Goal: Information Seeking & Learning: Understand process/instructions

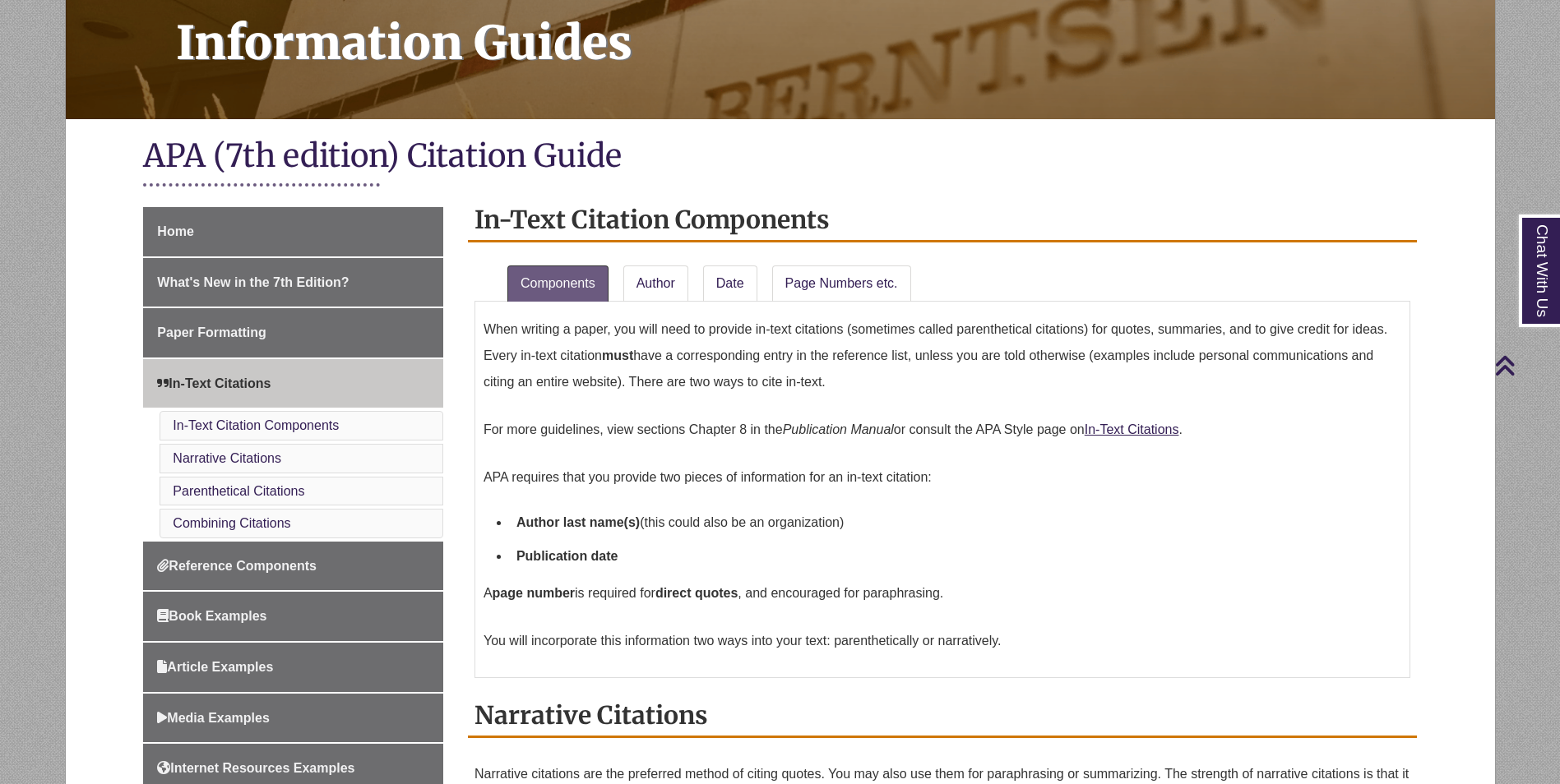
scroll to position [329, 0]
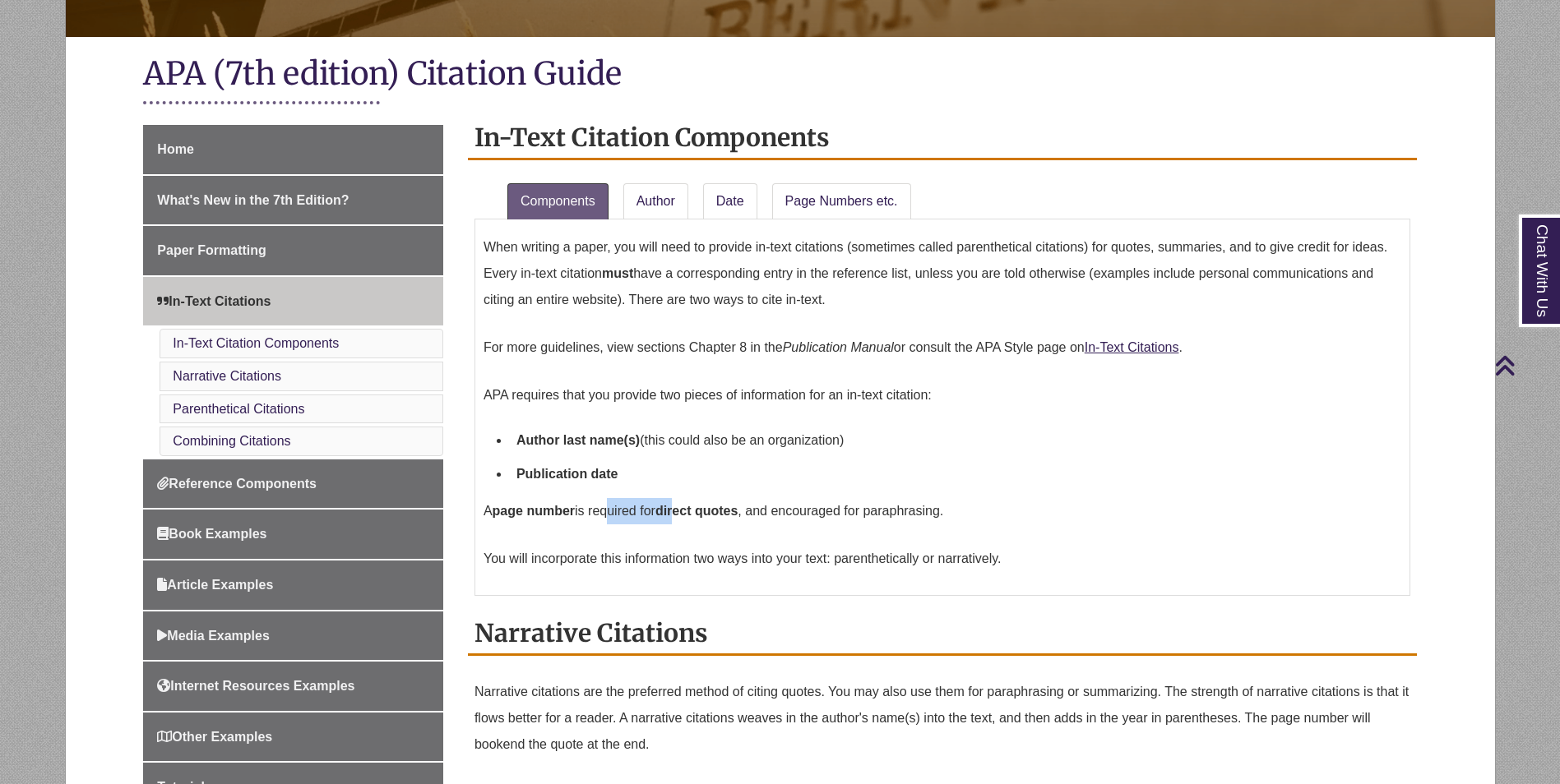
drag, startPoint x: 610, startPoint y: 510, endPoint x: 731, endPoint y: 510, distance: 121.0
click at [731, 510] on p "A page number is required for direct quotes , and encouraged for paraphrasing." at bounding box center [942, 511] width 918 height 40
drag, startPoint x: 731, startPoint y: 510, endPoint x: 1040, endPoint y: 491, distance: 309.6
click at [1040, 491] on li "Publication date" at bounding box center [956, 474] width 892 height 34
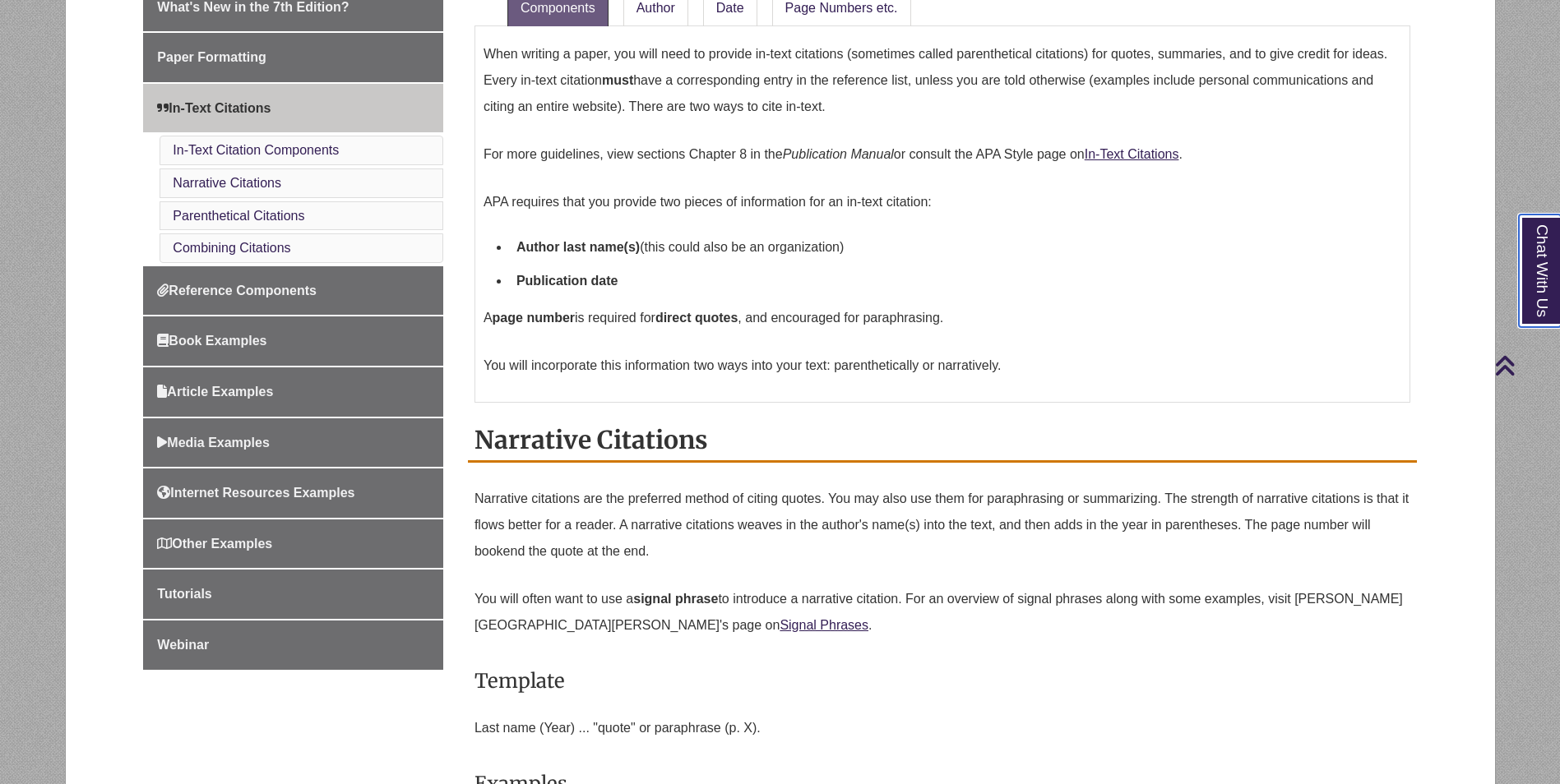
scroll to position [493, 0]
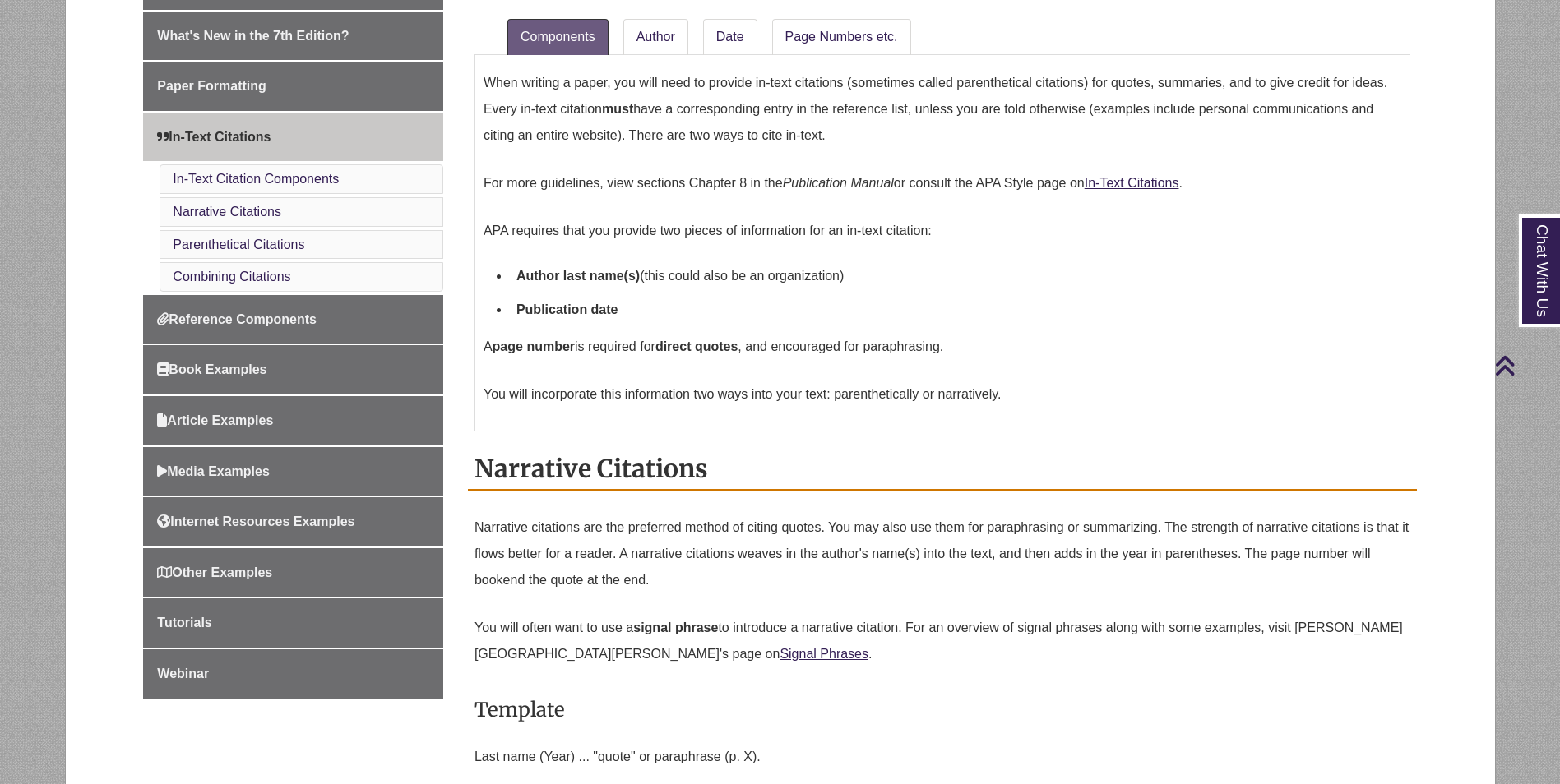
click at [351, 176] on li "In-Text Citation Components" at bounding box center [301, 179] width 284 height 30
click at [318, 179] on link "In-Text Citation Components" at bounding box center [256, 179] width 166 height 14
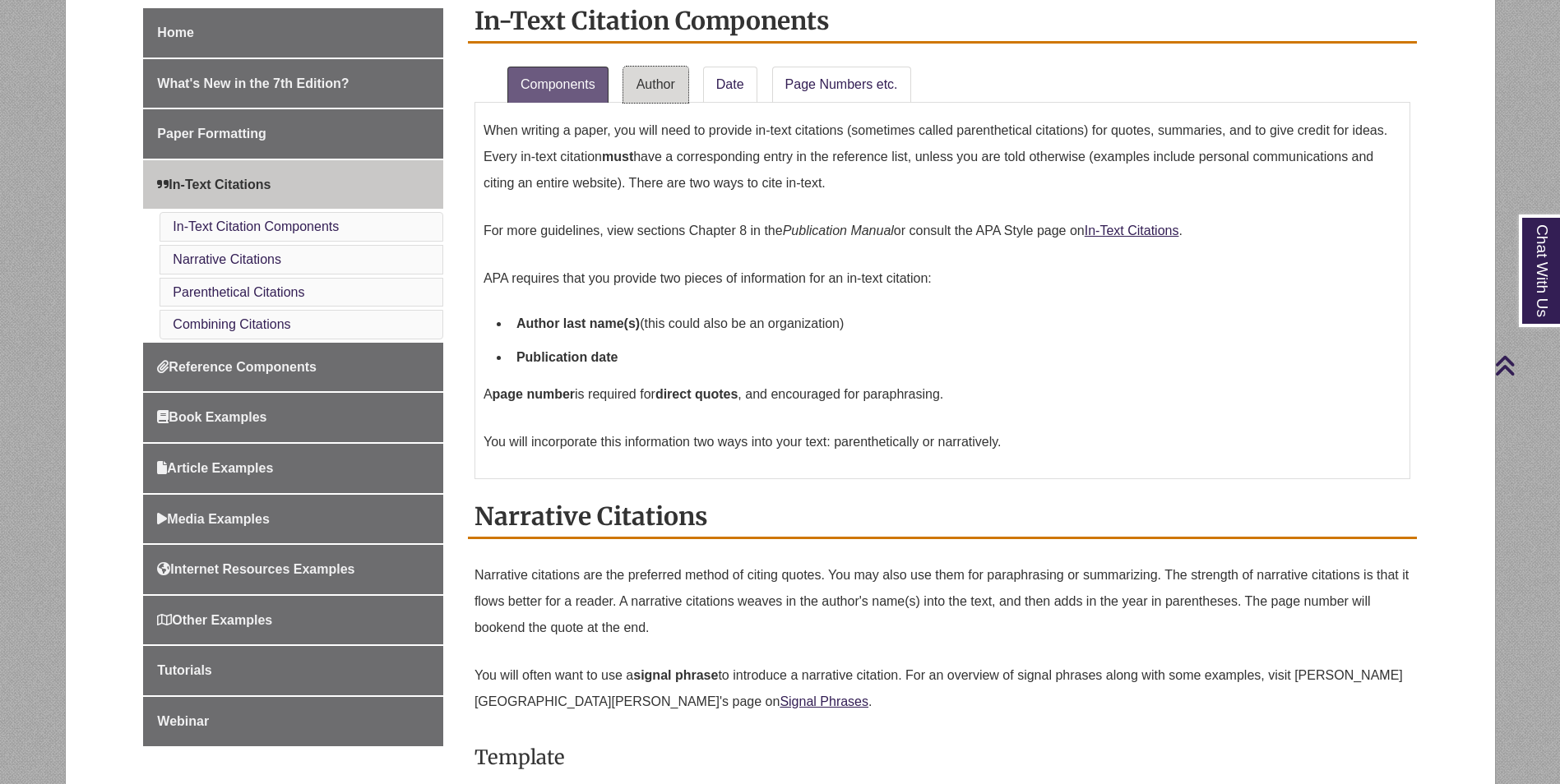
click at [662, 78] on link "Author" at bounding box center [656, 84] width 65 height 36
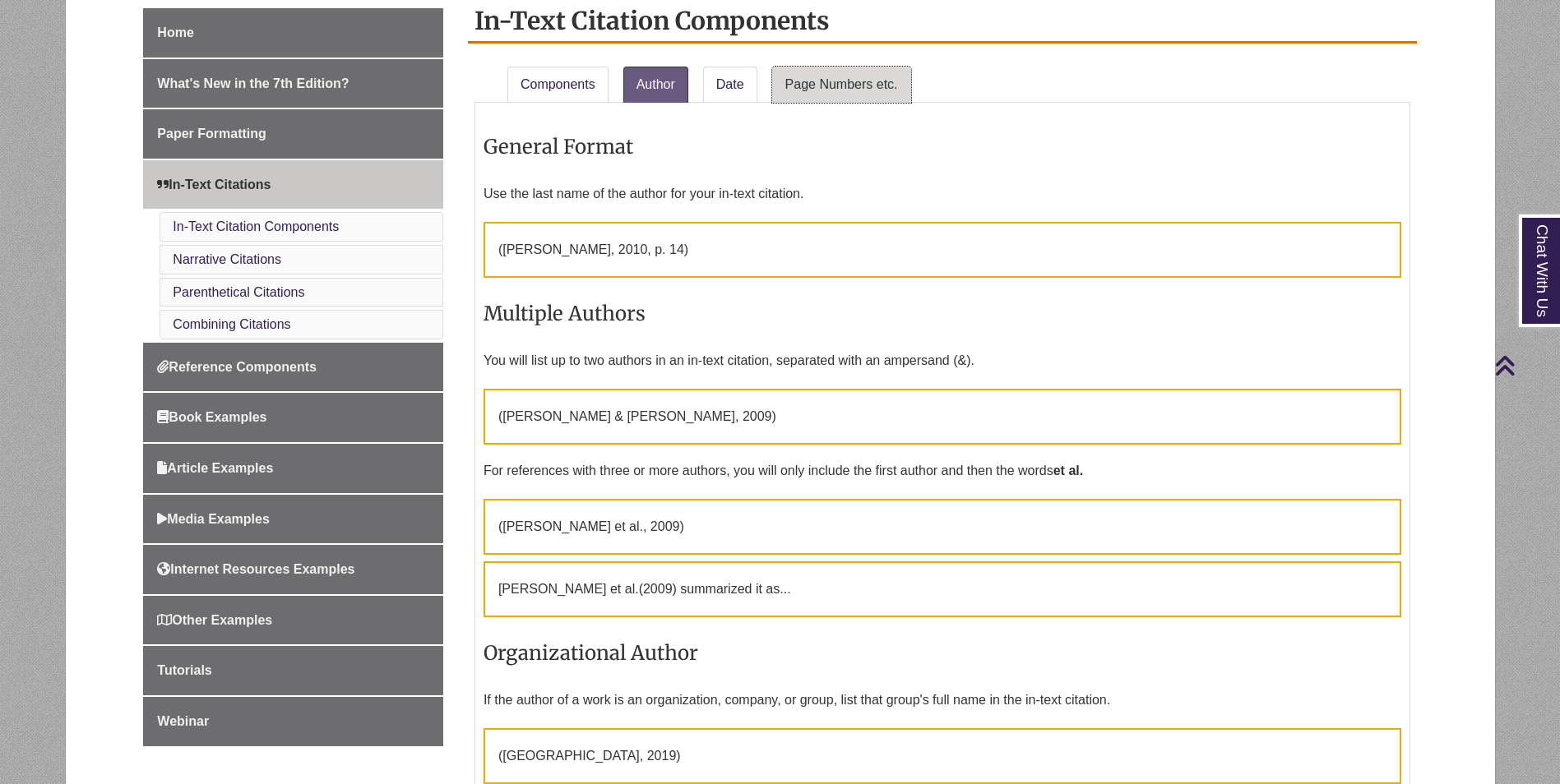
click at [779, 75] on link "Page Numbers etc." at bounding box center [841, 84] width 139 height 36
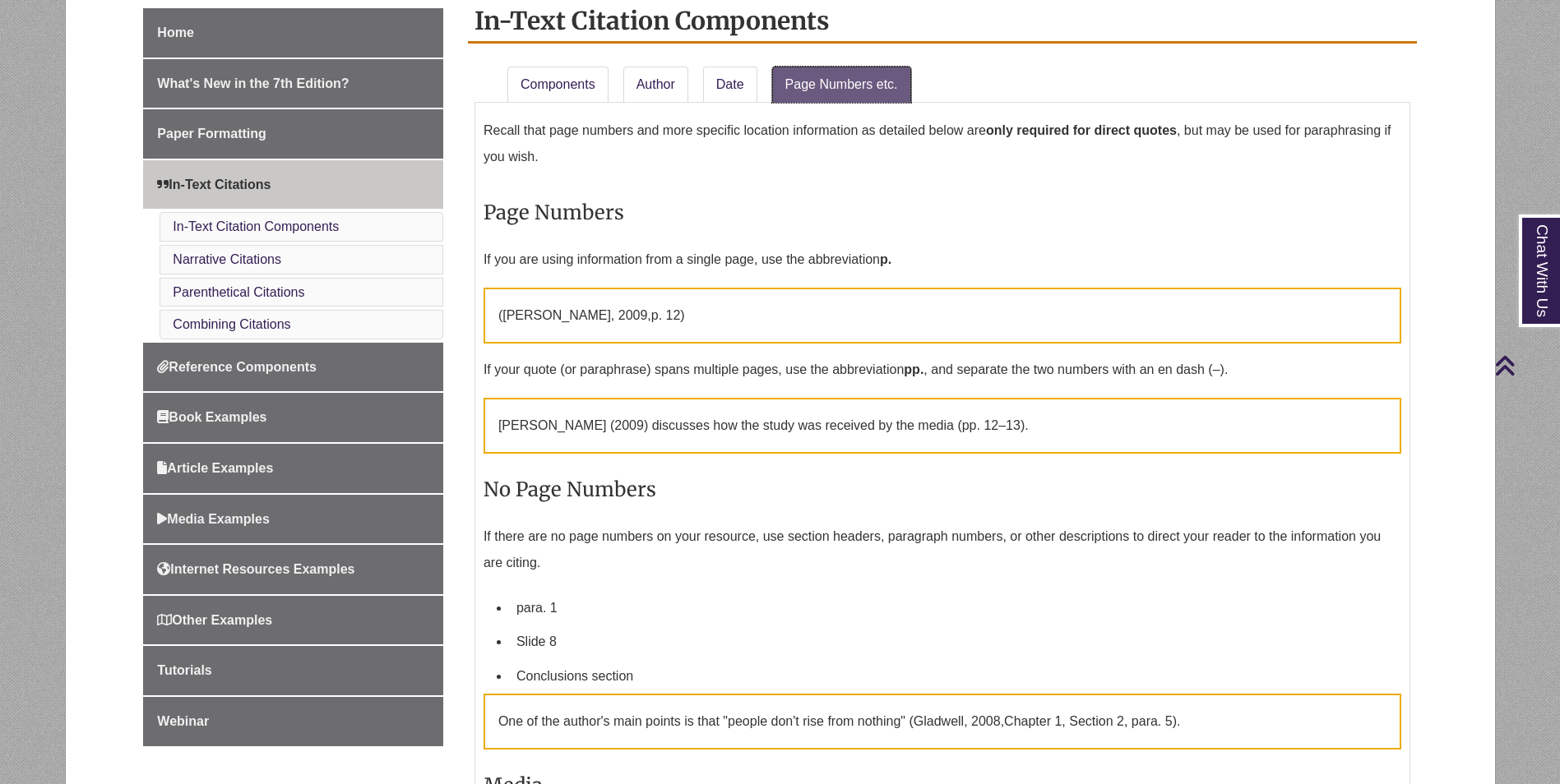
click at [864, 75] on link "Page Numbers etc." at bounding box center [841, 84] width 139 height 36
click at [870, 101] on link "Page Numbers etc." at bounding box center [841, 84] width 139 height 36
click at [690, 101] on li "Author" at bounding box center [656, 81] width 80 height 43
click at [676, 97] on link "Author" at bounding box center [656, 84] width 65 height 36
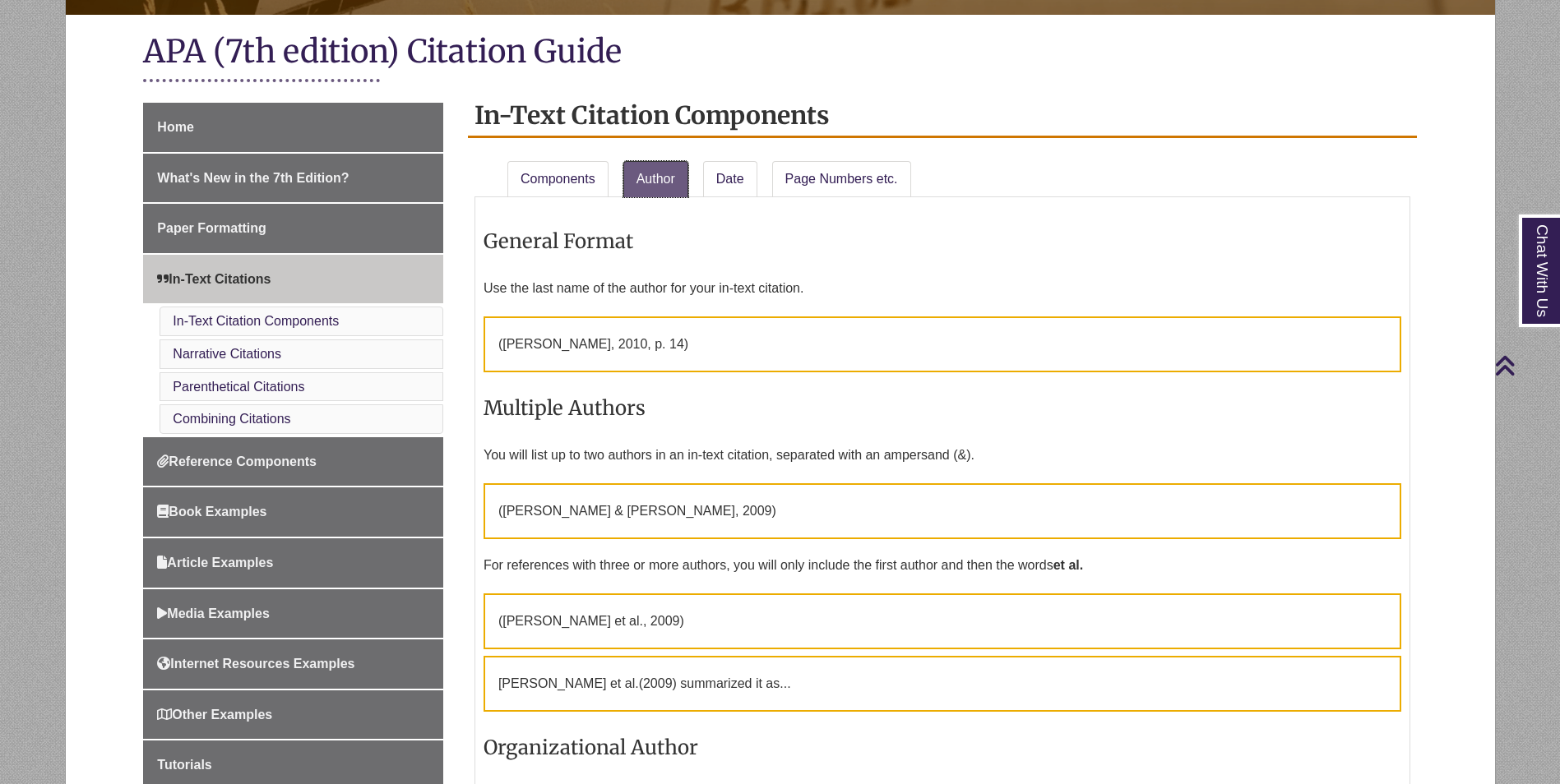
scroll to position [340, 0]
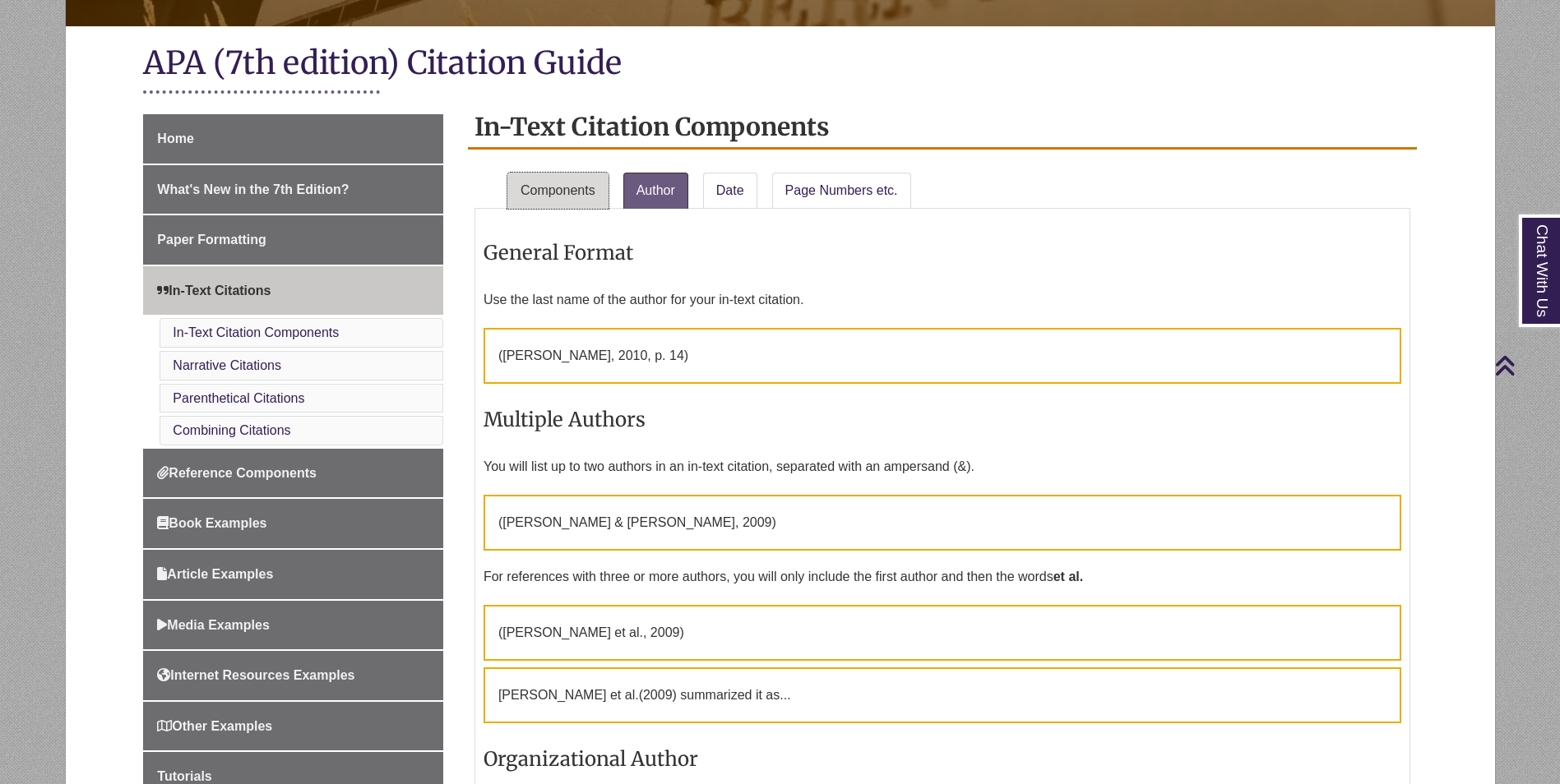
click at [553, 195] on link "Components" at bounding box center [558, 191] width 101 height 36
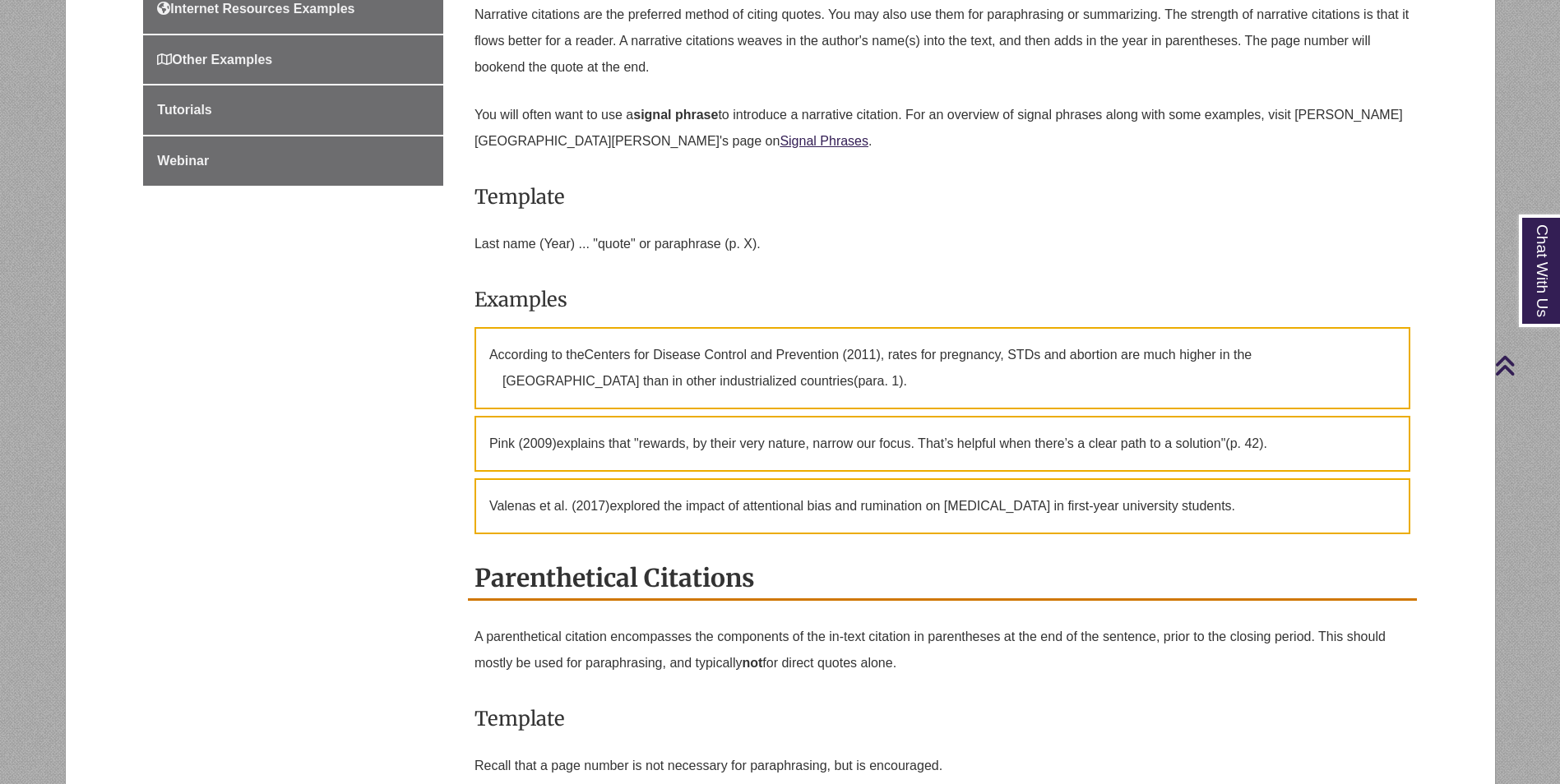
scroll to position [915, 0]
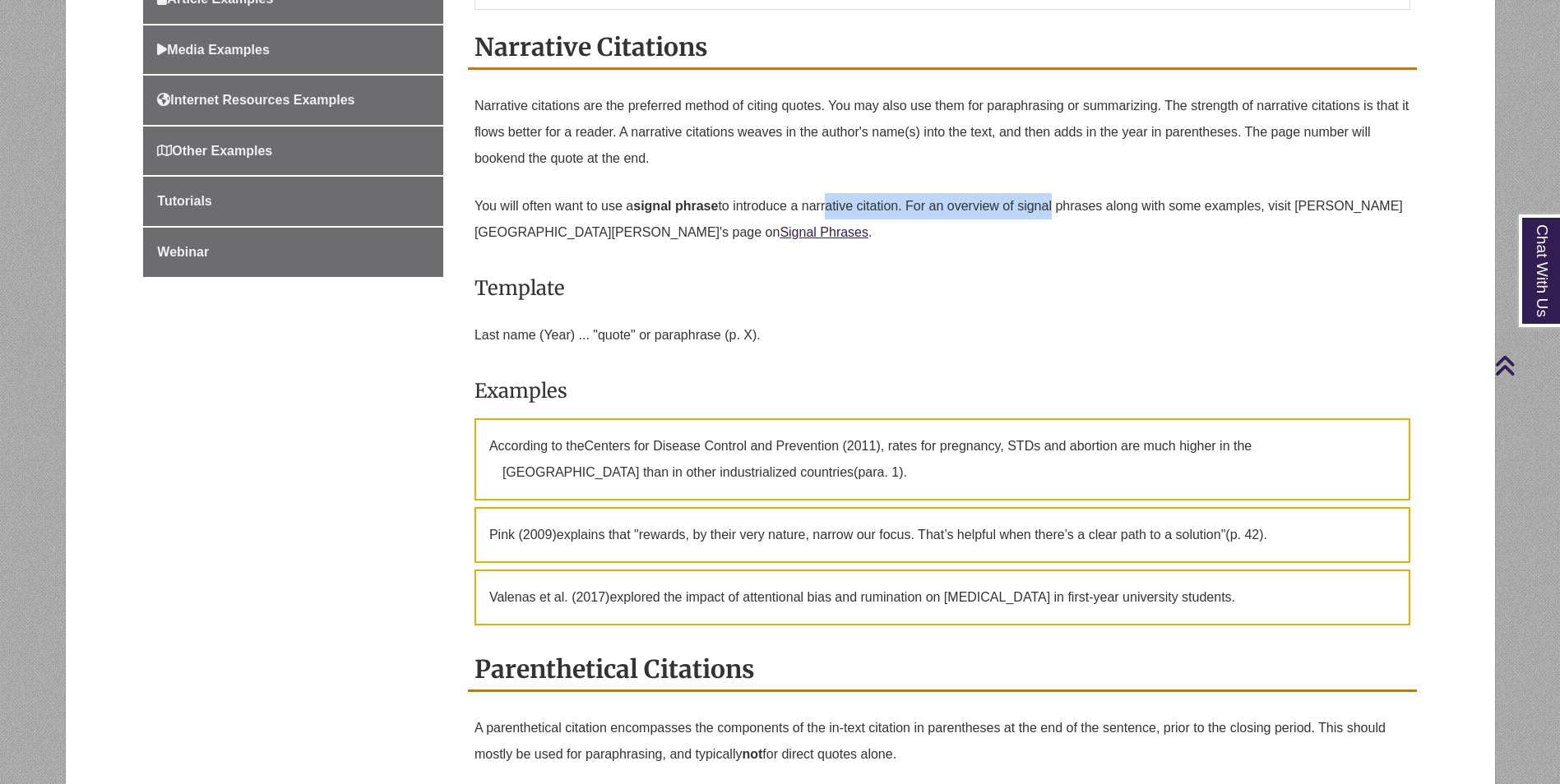
drag, startPoint x: 893, startPoint y: 222, endPoint x: 1066, endPoint y: 219, distance: 173.0
click at [1066, 219] on p "You will often want to use a signal phrase to introduce a narrative citation. F…" at bounding box center [942, 219] width 936 height 66
drag, startPoint x: 1066, startPoint y: 219, endPoint x: 1193, endPoint y: 261, distance: 133.8
click at [1193, 261] on div "Narrative citations are the preferred method of citing quotes. You may also use…" at bounding box center [942, 359] width 936 height 546
drag, startPoint x: 827, startPoint y: 474, endPoint x: 1088, endPoint y: 486, distance: 261.3
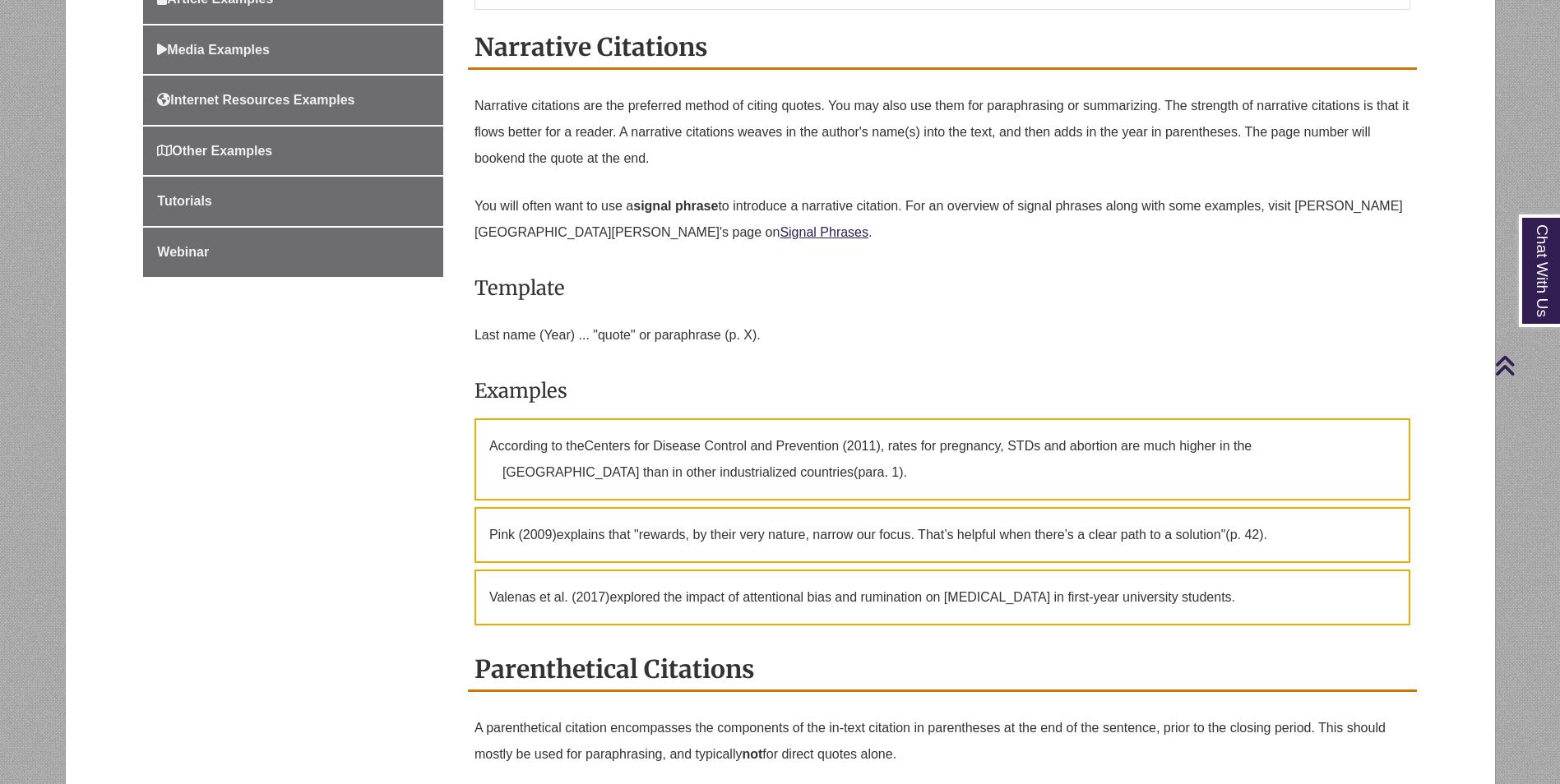
click at [1072, 486] on p "According to the Centers for Disease Control and Prevention (2011) , rates for …" at bounding box center [942, 460] width 936 height 83
drag, startPoint x: 697, startPoint y: 529, endPoint x: 743, endPoint y: 531, distance: 46.0
click at [743, 531] on p "Pink (2009) explains that "rewards, by their very nature, narrow our focus. Tha…" at bounding box center [942, 536] width 936 height 56
drag, startPoint x: 743, startPoint y: 531, endPoint x: 791, endPoint y: 614, distance: 95.9
click at [791, 614] on p "Valenas et al. (2017) explored the impact of attentional bias and rumination on…" at bounding box center [942, 598] width 936 height 56
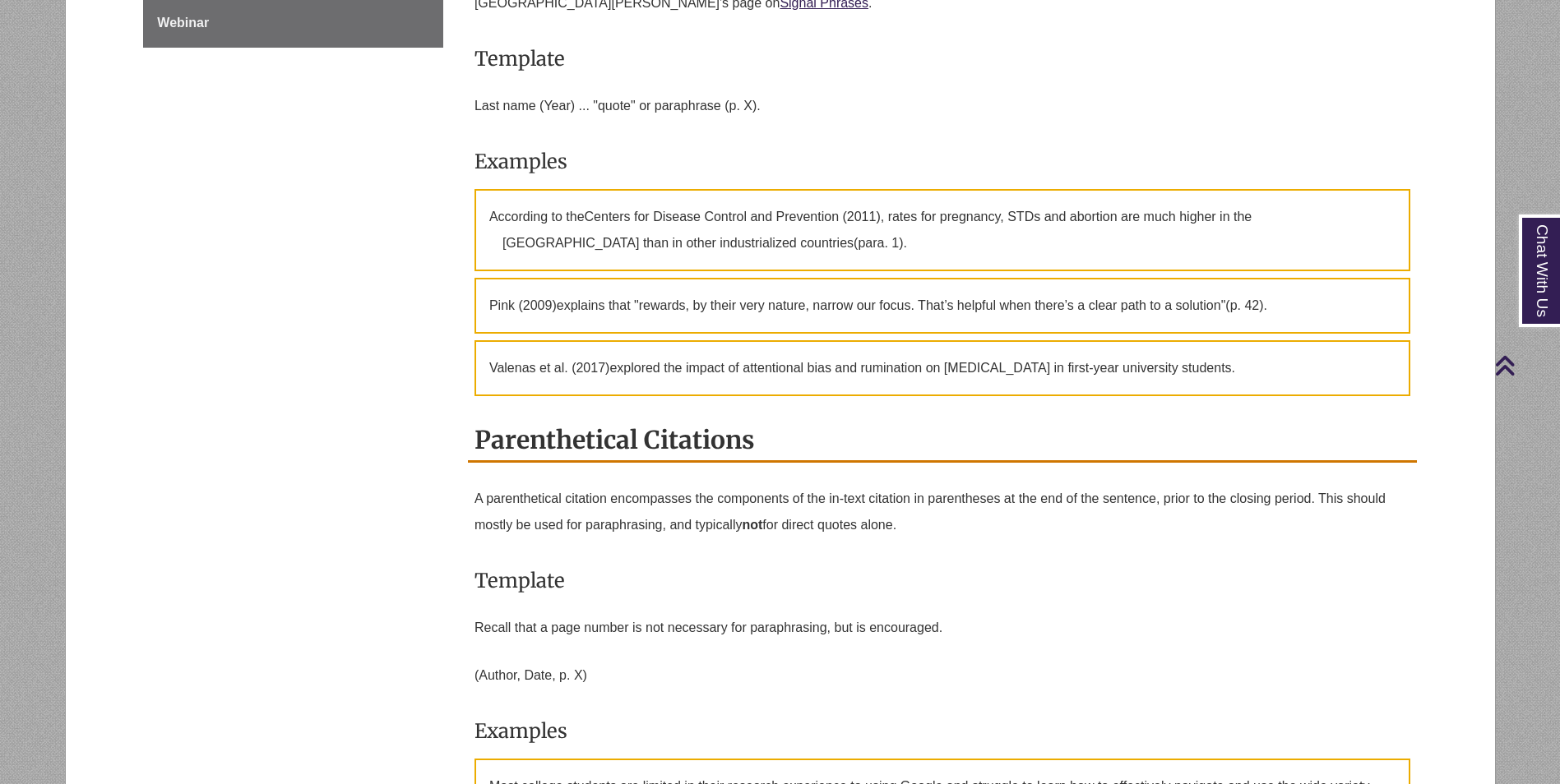
scroll to position [1162, 0]
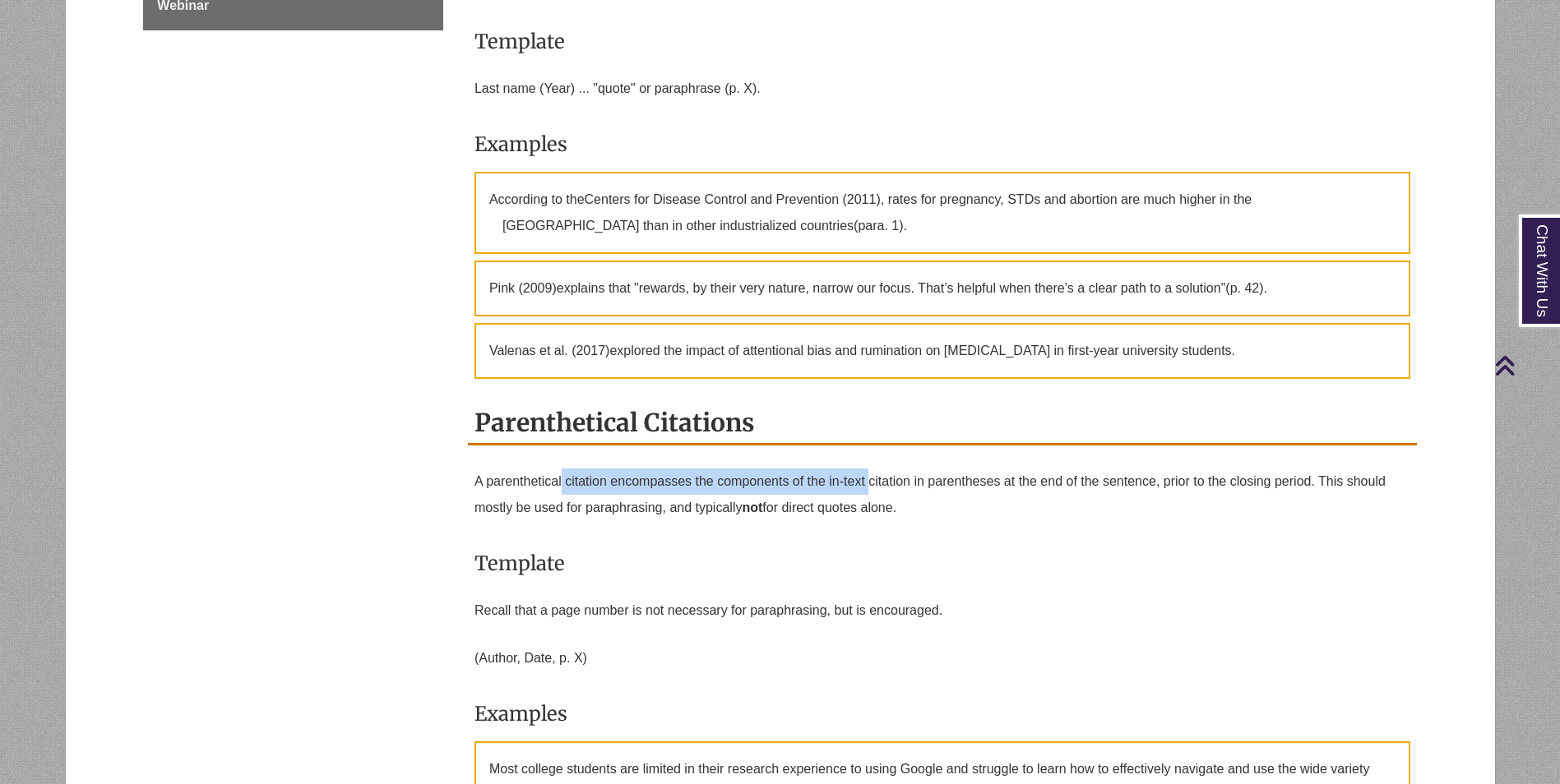
drag, startPoint x: 560, startPoint y: 472, endPoint x: 920, endPoint y: 493, distance: 360.6
click at [920, 493] on p "A parenthetical citation encompasses the components of the in-text citation in …" at bounding box center [942, 494] width 936 height 66
drag, startPoint x: 920, startPoint y: 493, endPoint x: 1135, endPoint y: 507, distance: 215.5
click at [1135, 507] on p "A parenthetical citation encompasses the components of the in-text citation in …" at bounding box center [942, 494] width 936 height 66
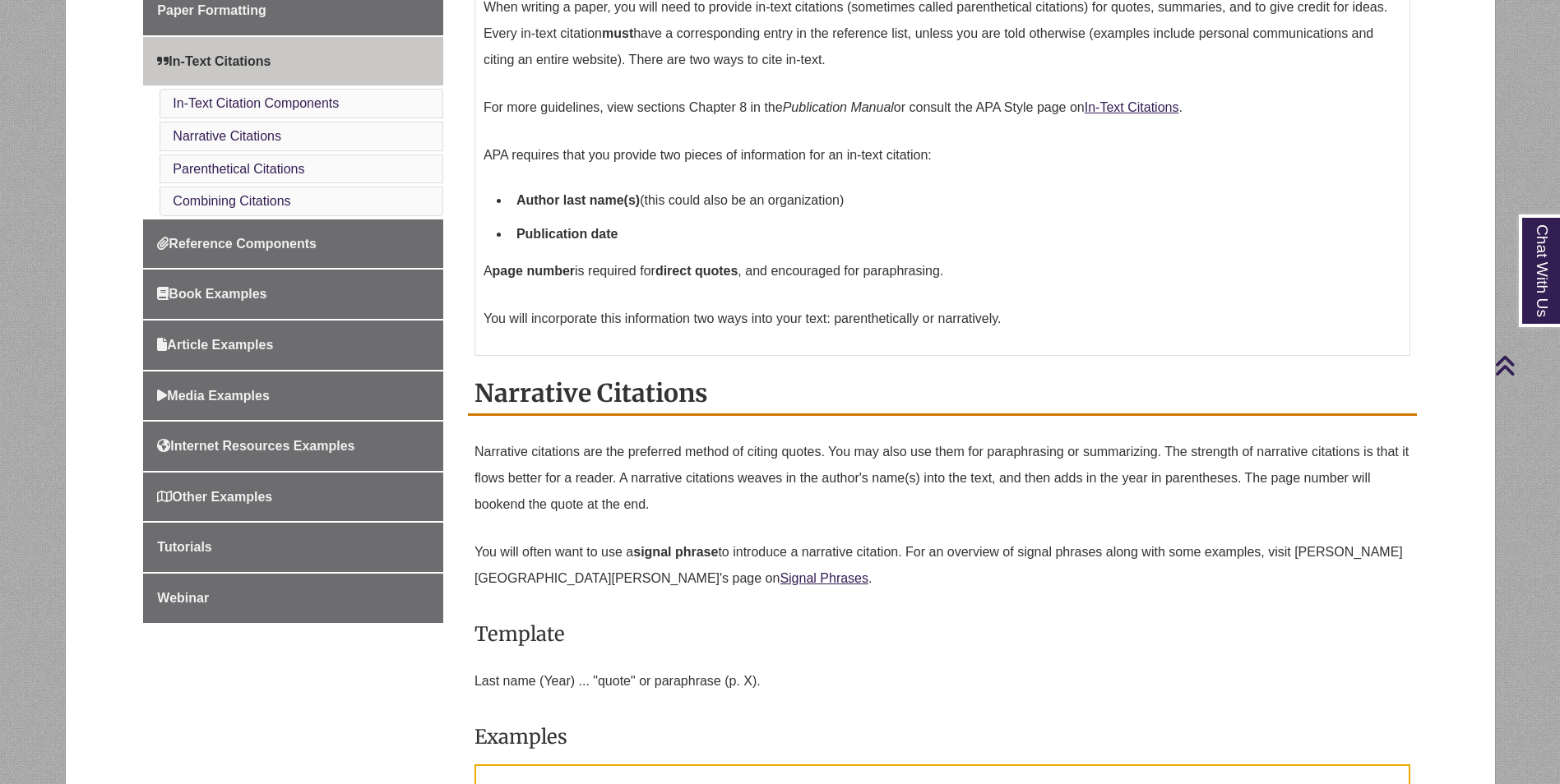
scroll to position [340, 0]
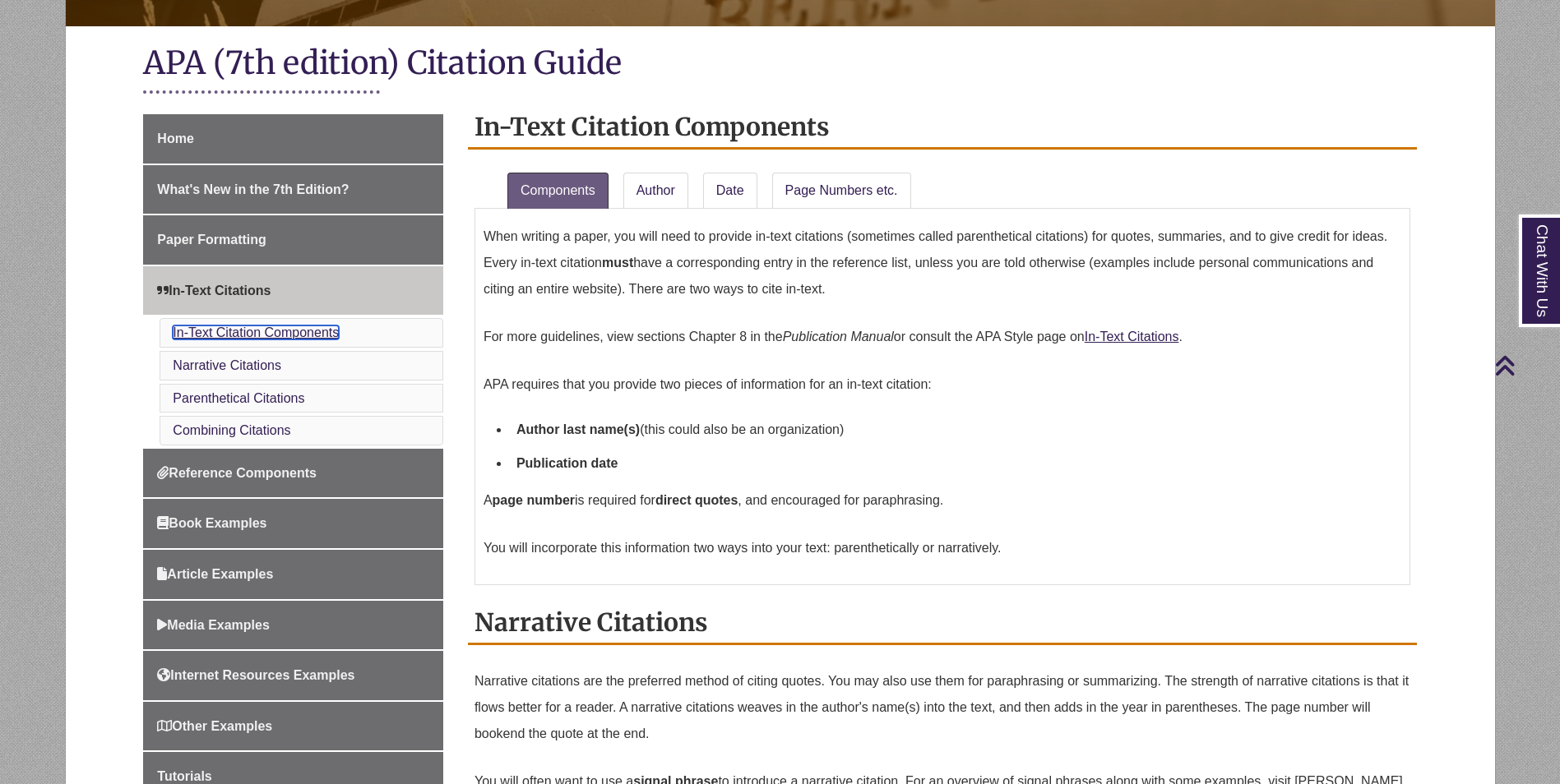
click at [269, 331] on link "In-Text Citation Components" at bounding box center [256, 333] width 166 height 14
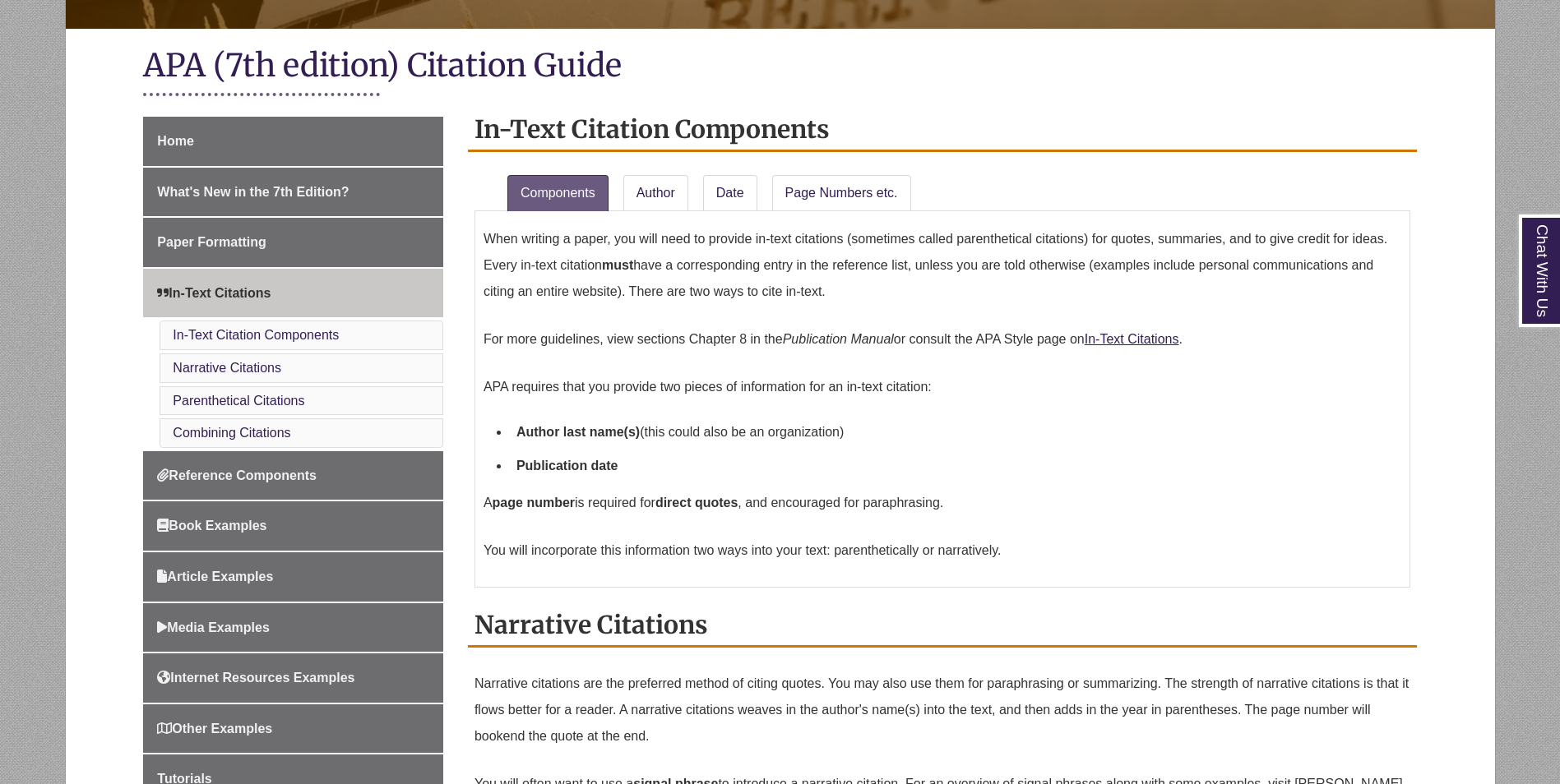
scroll to position [446, 0]
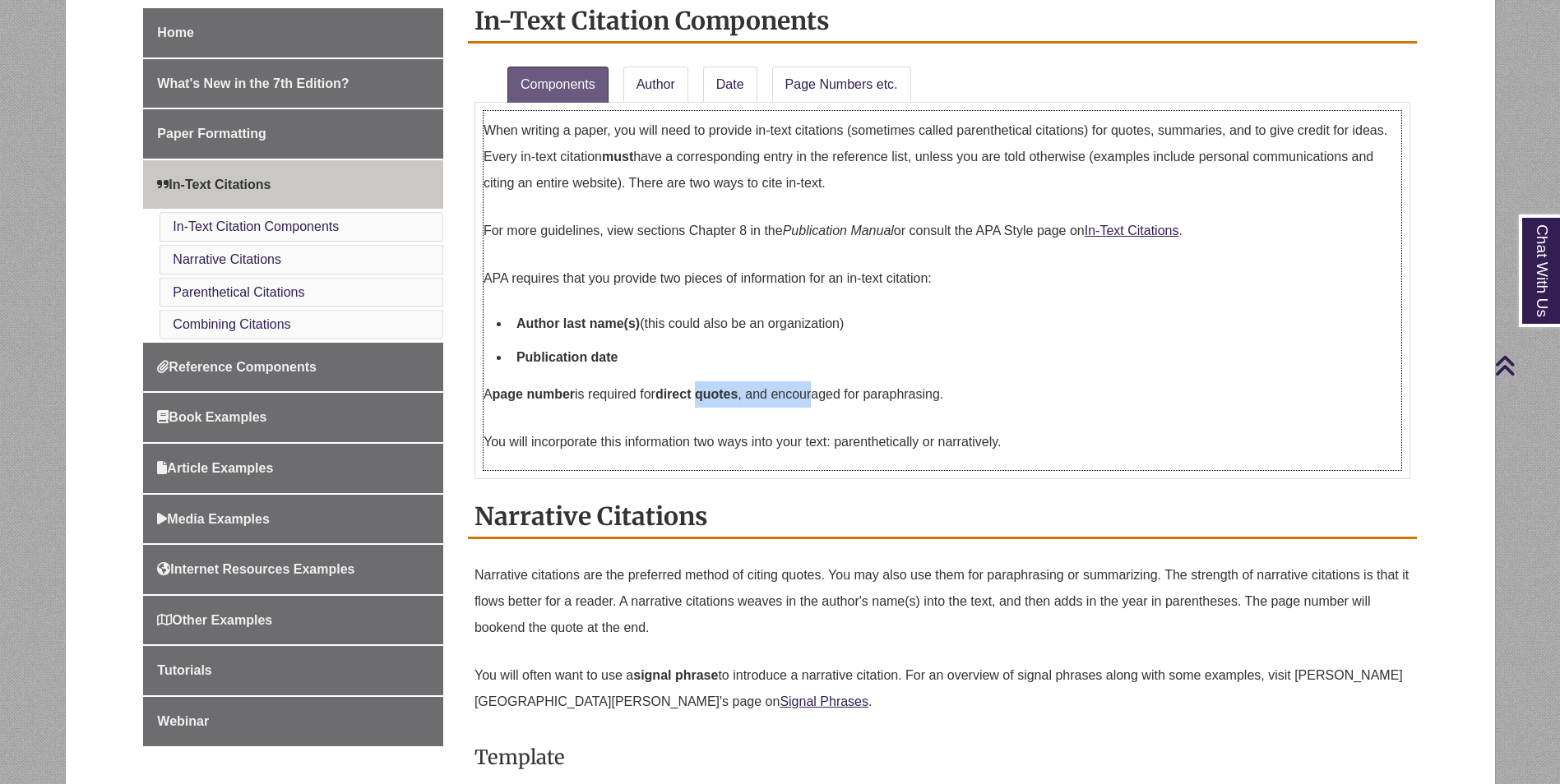
drag, startPoint x: 722, startPoint y: 386, endPoint x: 826, endPoint y: 378, distance: 104.3
click at [826, 378] on p "A page number is required for direct quotes , and encouraged for paraphrasing." at bounding box center [942, 394] width 918 height 40
drag, startPoint x: 826, startPoint y: 378, endPoint x: 1029, endPoint y: 394, distance: 203.6
click at [1029, 394] on p "A page number is required for direct quotes , and encouraged for paraphrasing." at bounding box center [942, 394] width 918 height 40
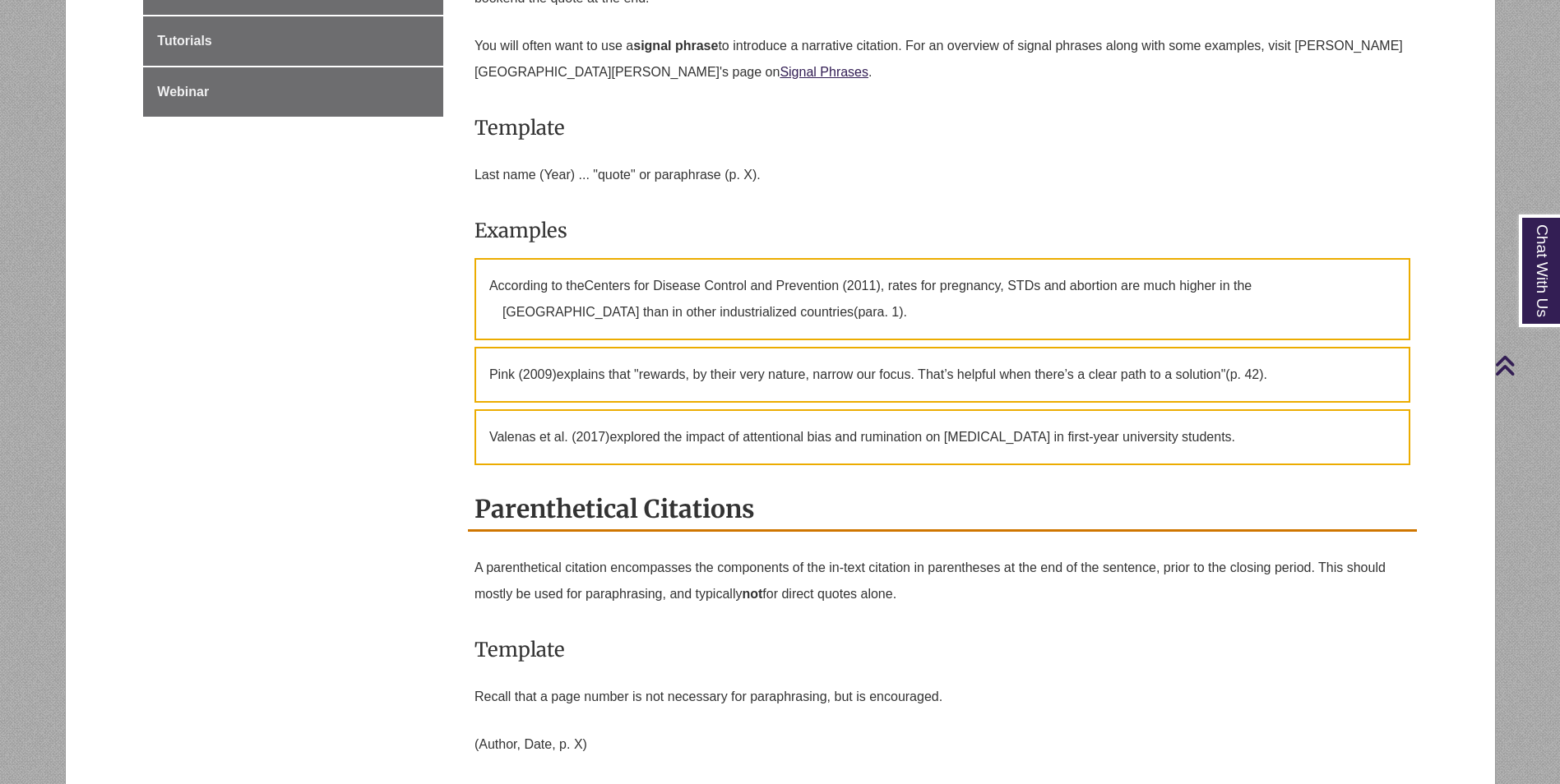
scroll to position [1104, 0]
